Goal: Check status

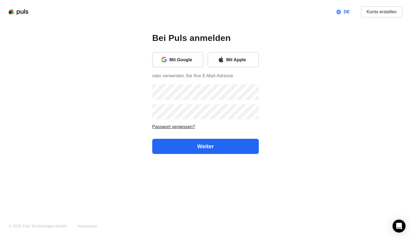
click at [251, 58] on div "Mit Apple" at bounding box center [240, 59] width 28 height 7
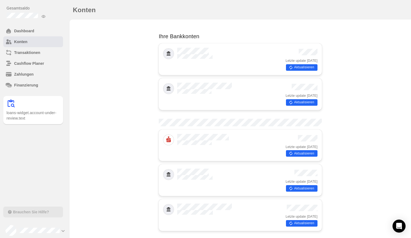
click at [291, 66] on icon "button" at bounding box center [290, 67] width 4 height 4
click at [295, 103] on div "Letzte update [DATE] Aktualisieren" at bounding box center [240, 94] width 163 height 32
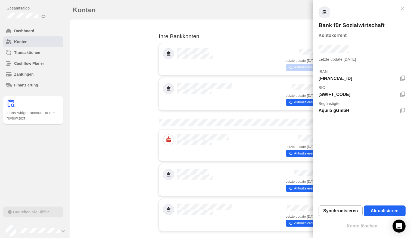
click at [295, 99] on div at bounding box center [205, 119] width 411 height 238
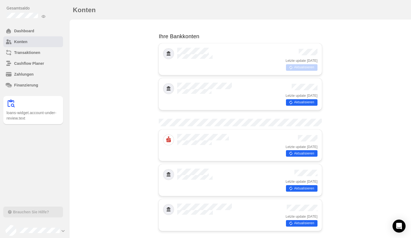
click at [295, 99] on button "Aktualisieren" at bounding box center [301, 102] width 31 height 7
click at [305, 150] on button "Aktualisieren" at bounding box center [301, 153] width 31 height 7
click at [298, 185] on button "Aktualisieren" at bounding box center [301, 188] width 31 height 7
click at [295, 220] on button "Aktualisieren" at bounding box center [301, 223] width 31 height 7
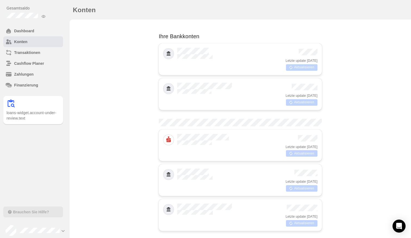
scroll to position [234, 0]
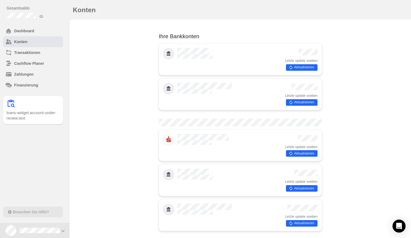
scroll to position [0, 0]
